Goal: Task Accomplishment & Management: Manage account settings

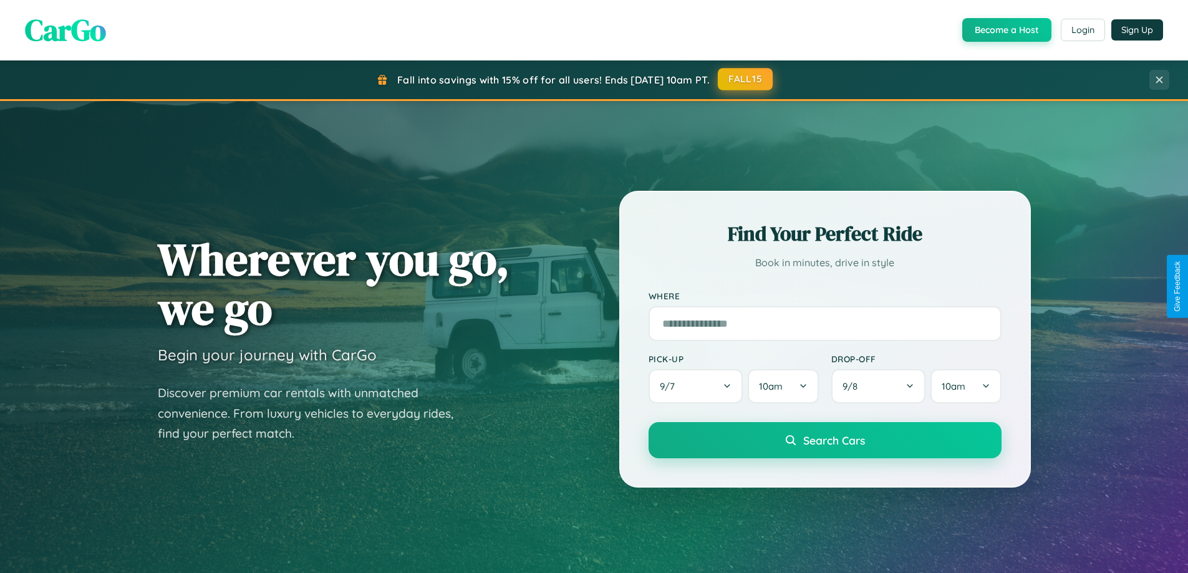
click at [746, 79] on button "FALL15" at bounding box center [745, 79] width 55 height 22
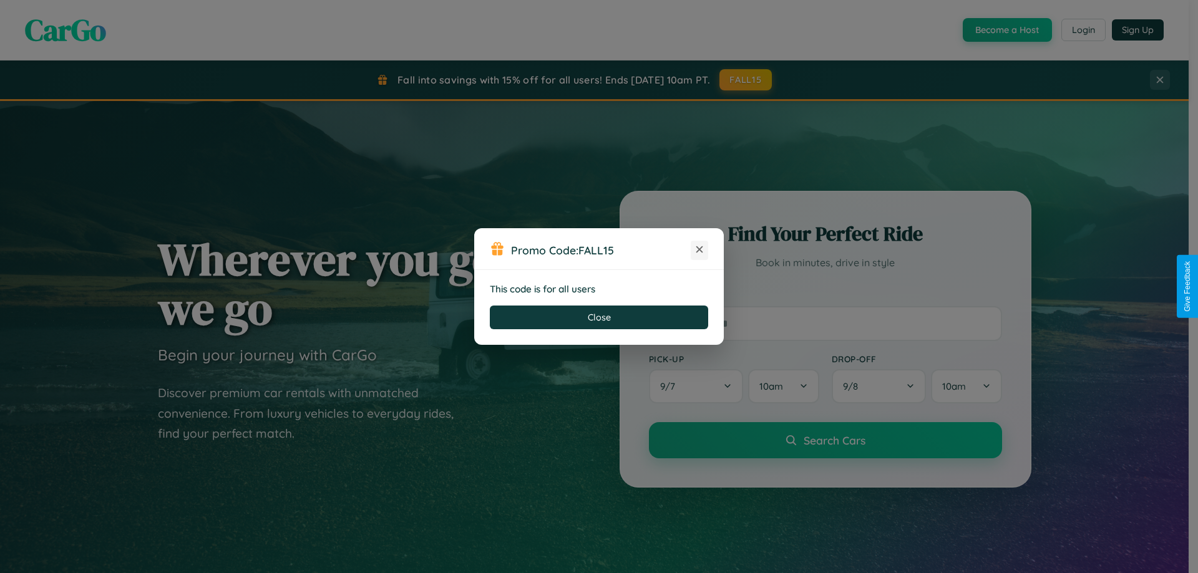
click at [699, 250] on icon at bounding box center [699, 249] width 12 height 12
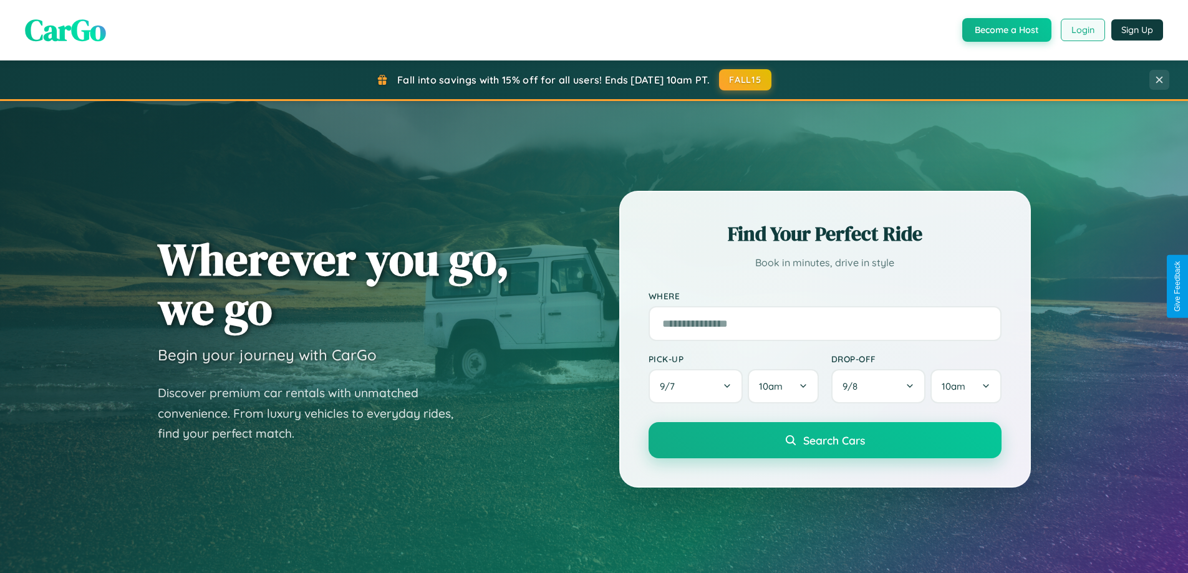
click at [1082, 30] on button "Login" at bounding box center [1083, 30] width 44 height 22
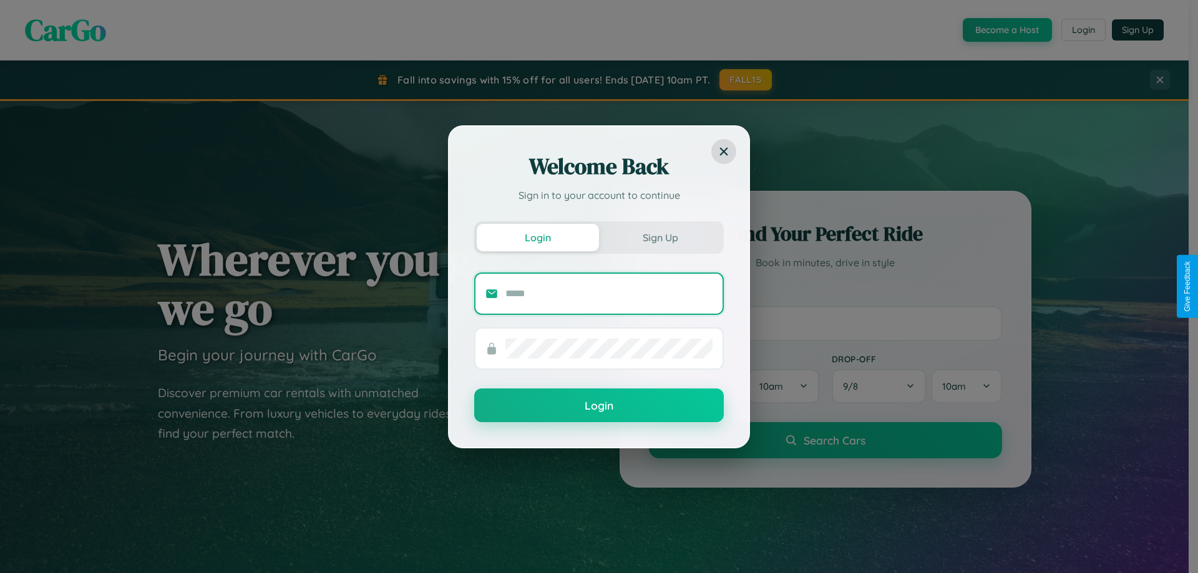
click at [609, 293] on input "text" at bounding box center [608, 294] width 207 height 20
type input "**********"
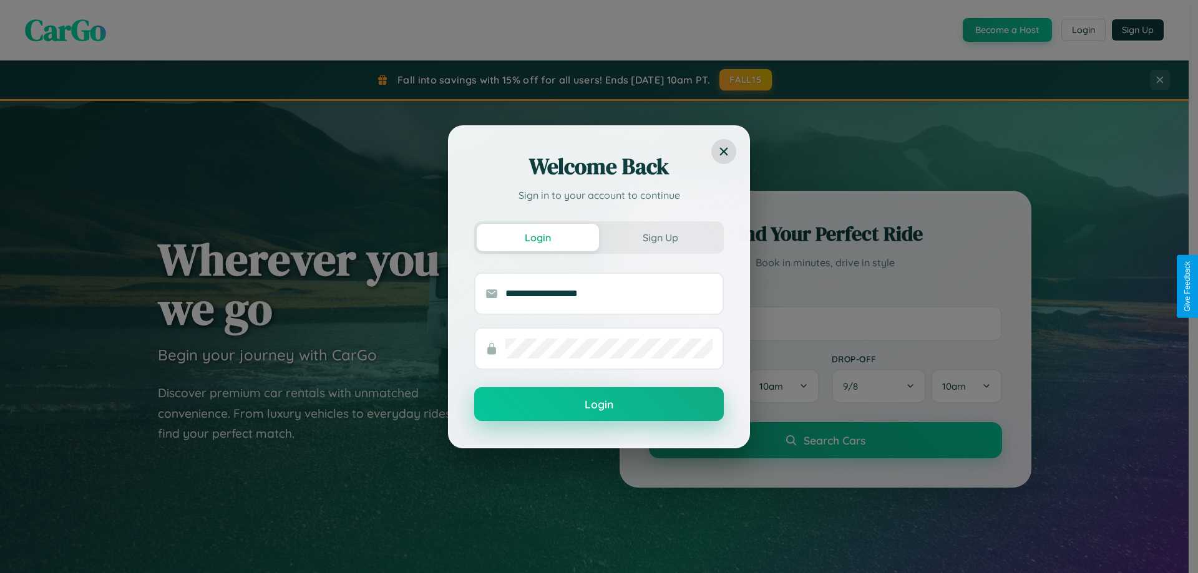
click at [599, 405] on button "Login" at bounding box center [599, 404] width 250 height 34
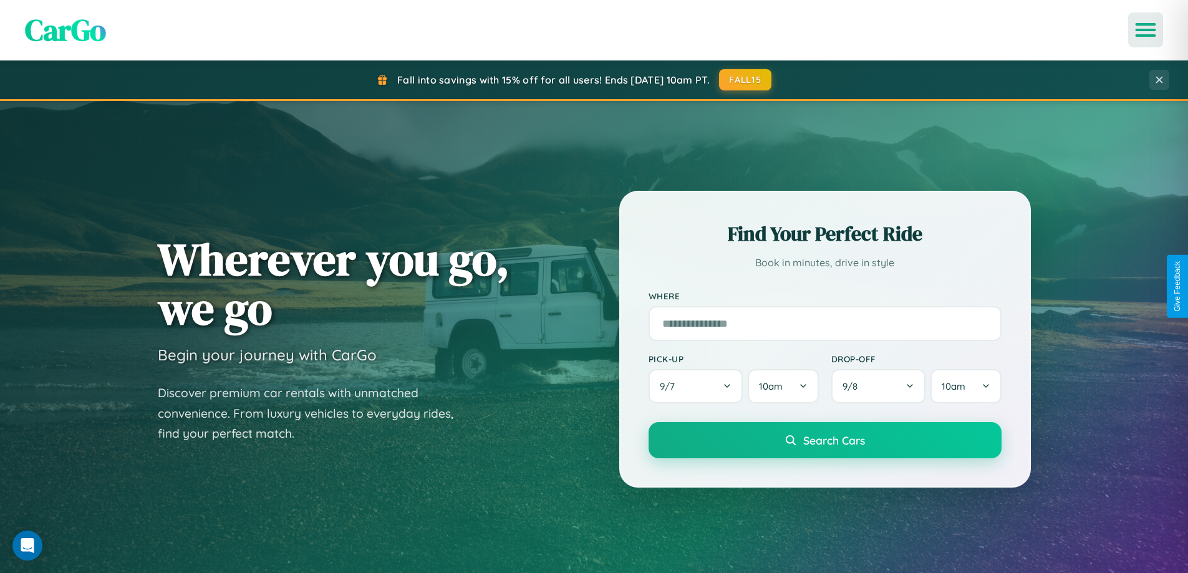
click at [1146, 30] on icon "Open menu" at bounding box center [1146, 29] width 18 height 11
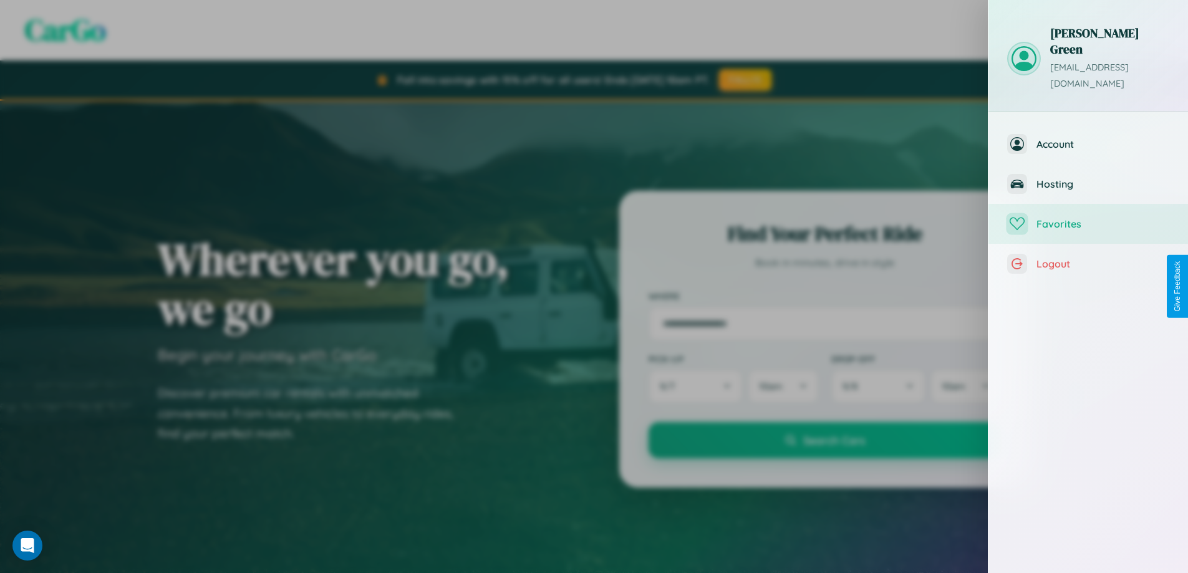
click at [1089, 218] on span "Favorites" at bounding box center [1103, 224] width 133 height 12
